Goal: Transaction & Acquisition: Purchase product/service

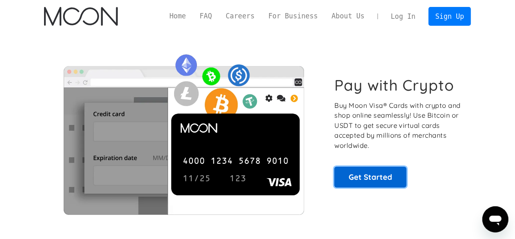
click at [357, 177] on link "Get Started" at bounding box center [370, 176] width 72 height 20
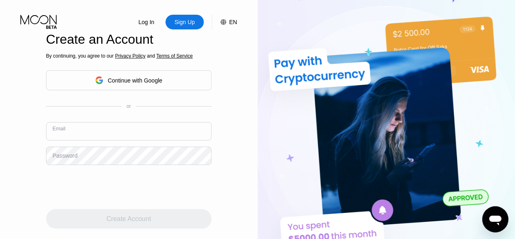
click at [97, 137] on input "text" at bounding box center [129, 131] width 166 height 18
type input "[EMAIL_ADDRESS][DOMAIN_NAME]"
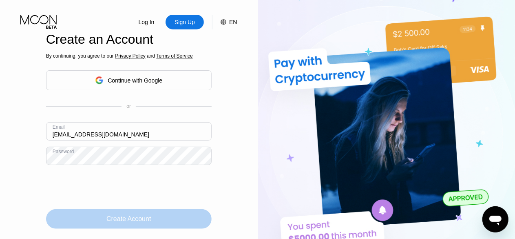
click at [118, 214] on div "Create Account" at bounding box center [129, 219] width 166 height 20
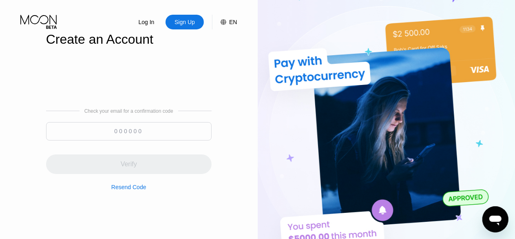
click at [148, 130] on input at bounding box center [129, 131] width 166 height 18
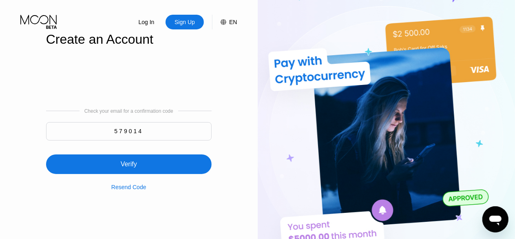
type input "579014"
click at [124, 163] on div "Verify" at bounding box center [129, 164] width 16 height 8
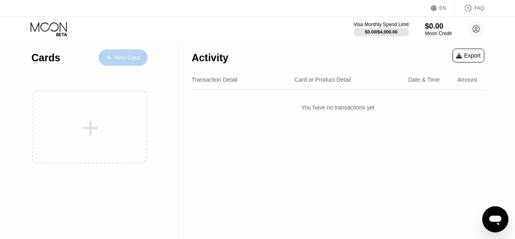
click at [124, 59] on div "New Card" at bounding box center [127, 57] width 25 height 7
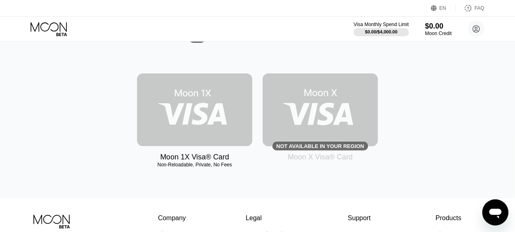
click at [212, 120] on img at bounding box center [194, 109] width 115 height 73
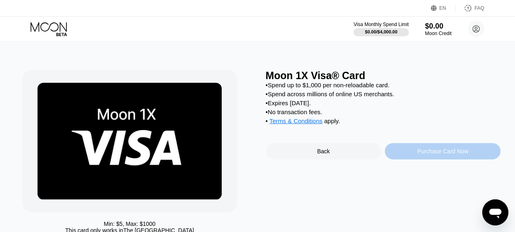
click at [422, 155] on div "Purchase Card Now" at bounding box center [443, 151] width 51 height 7
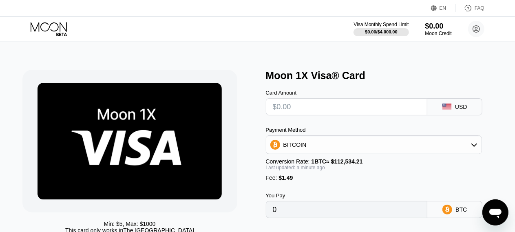
click at [281, 110] on input "text" at bounding box center [347, 107] width 148 height 16
type input "$50"
type input "0.00045755"
type input "$50"
click at [393, 193] on div "You Pay 0.00045755 BTC" at bounding box center [383, 199] width 235 height 37
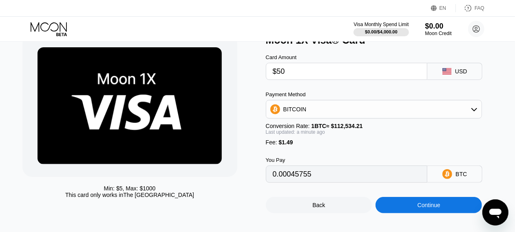
scroll to position [33, 0]
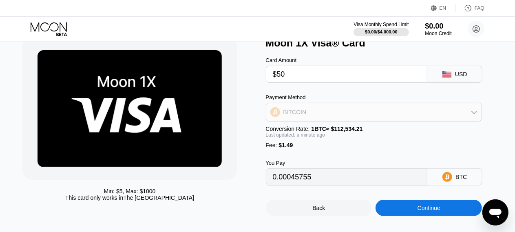
click at [475, 120] on div "BITCOIN" at bounding box center [374, 112] width 216 height 16
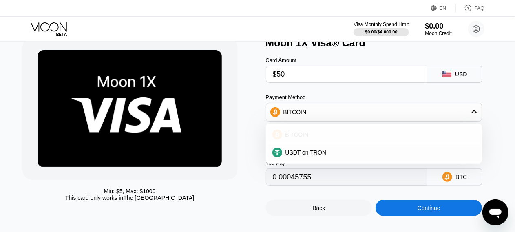
click at [414, 136] on div "BITCOIN" at bounding box center [379, 134] width 194 height 7
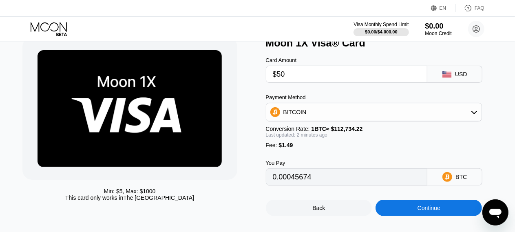
type input "0.00045635"
